Goal: Navigation & Orientation: Go to known website

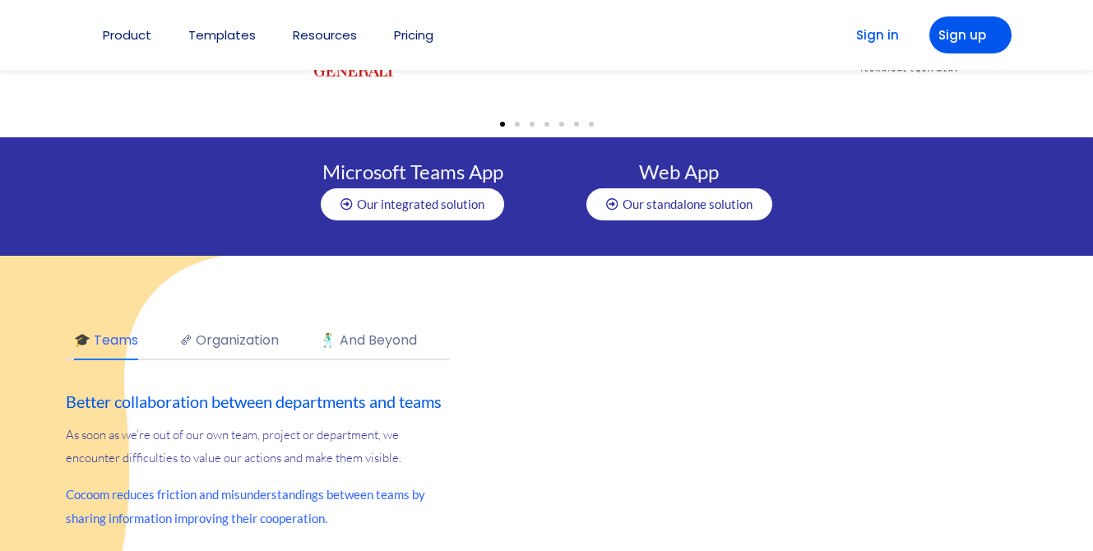
scroll to position [3486, 0]
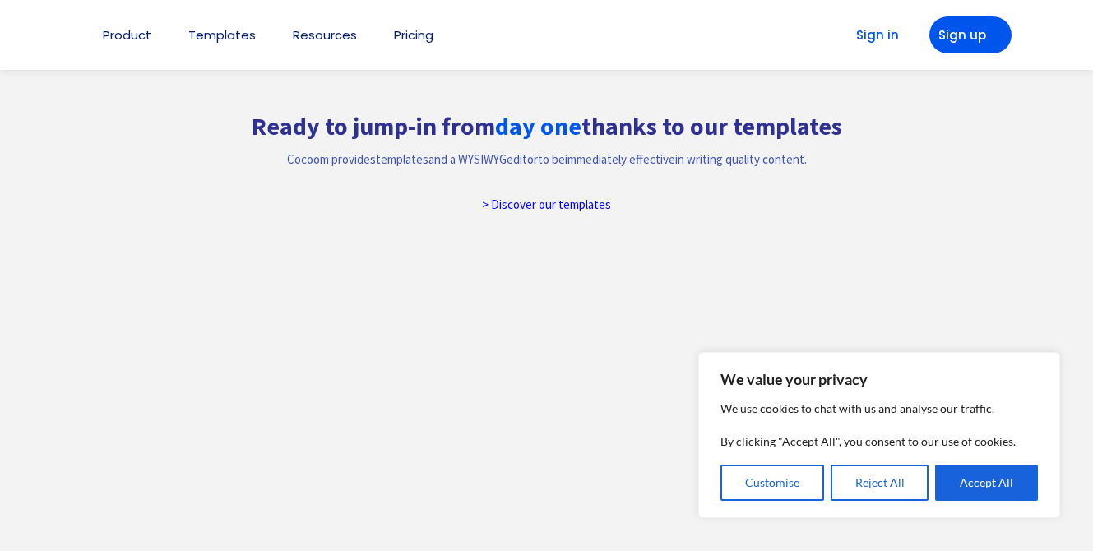
scroll to position [3486, 0]
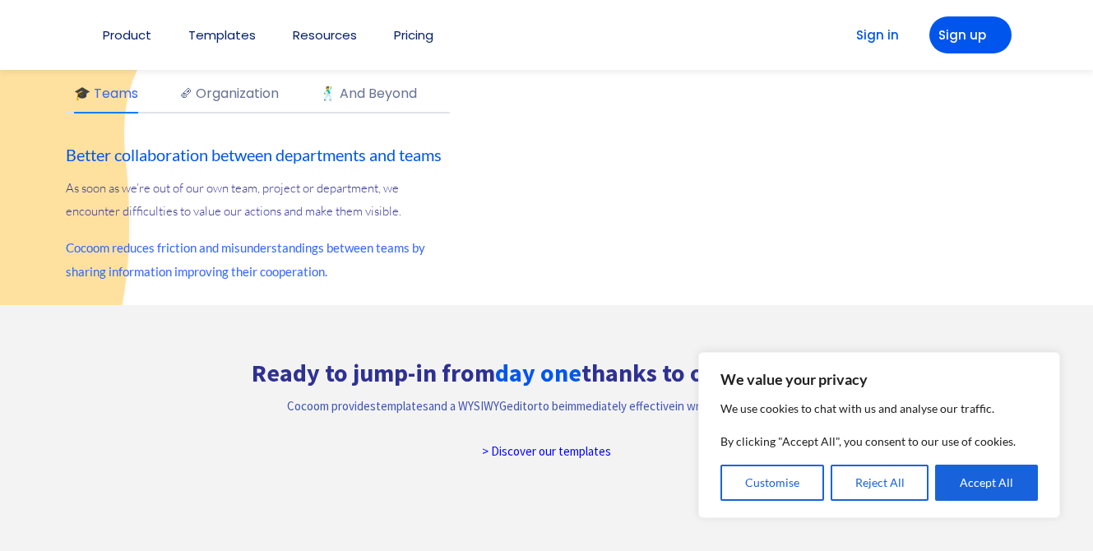
scroll to position [3486, 0]
